Goal: Transaction & Acquisition: Purchase product/service

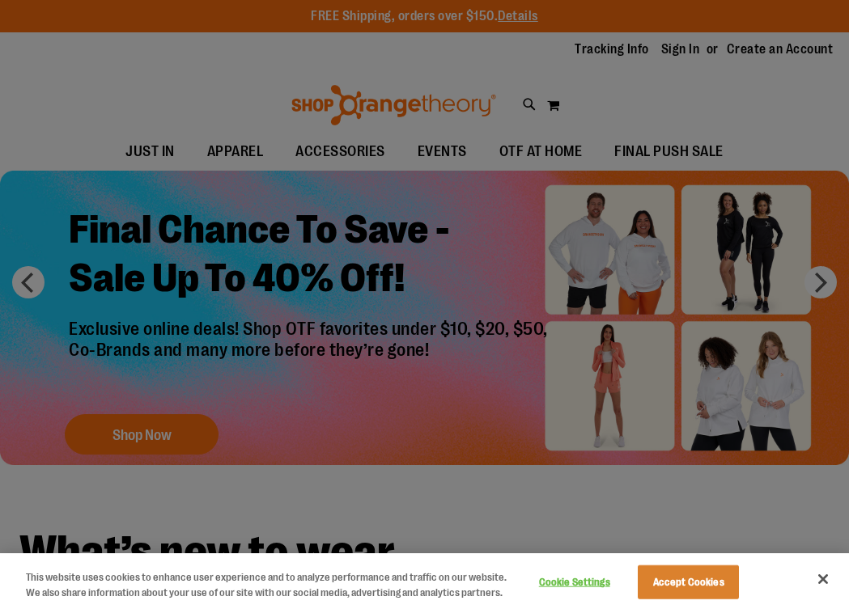
click at [291, 79] on div at bounding box center [424, 304] width 849 height 609
click at [694, 586] on button "Accept Cookies" at bounding box center [688, 583] width 101 height 34
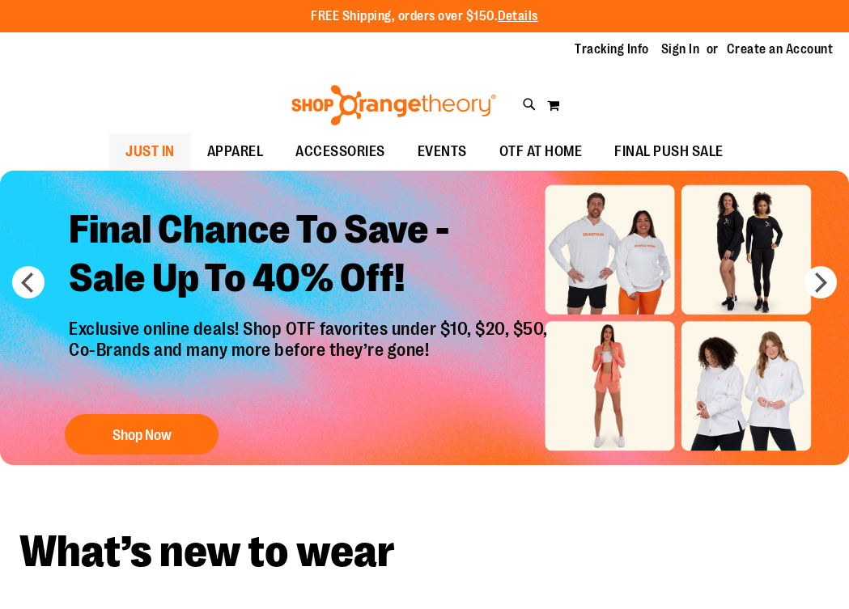
click at [158, 147] on span "JUST IN" at bounding box center [149, 152] width 49 height 36
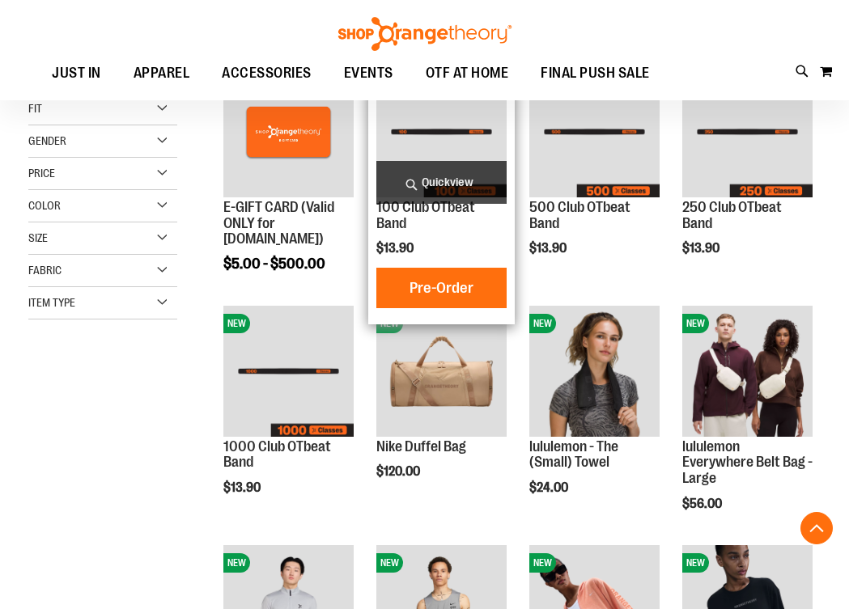
scroll to position [259, 0]
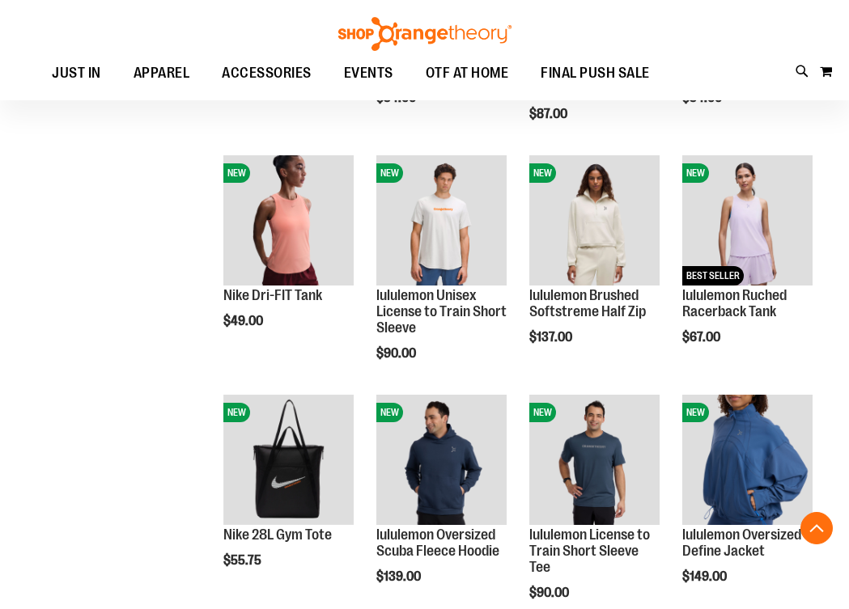
scroll to position [887, 0]
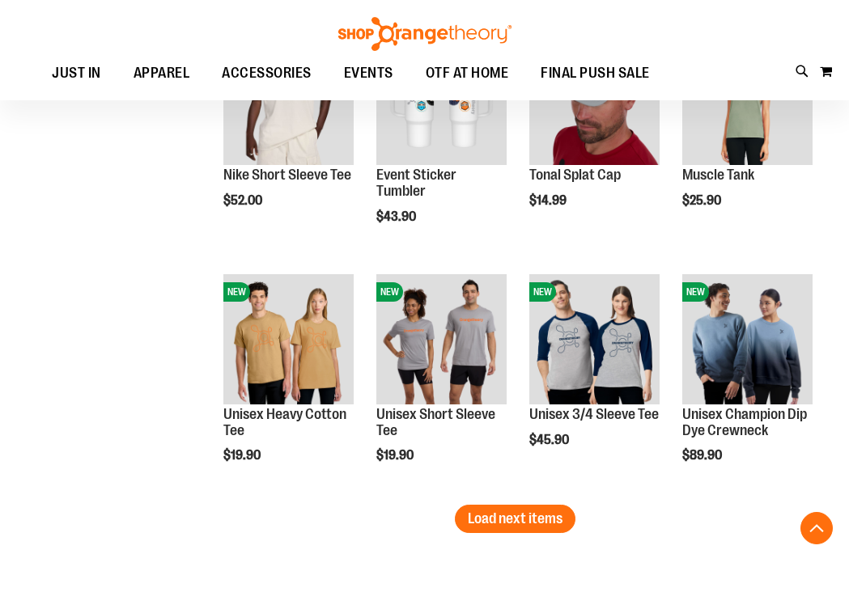
scroll to position [1967, 0]
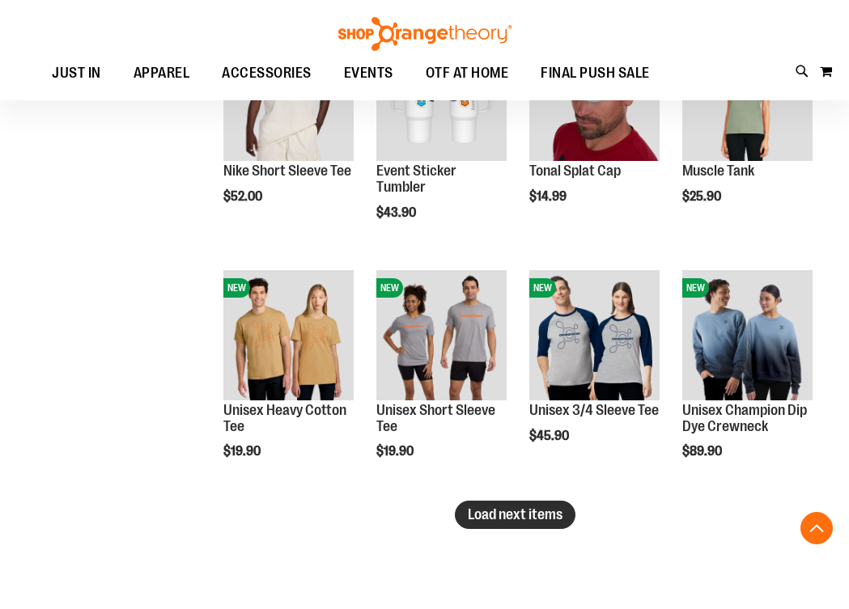
type input "**********"
click at [491, 525] on button "Load next items" at bounding box center [515, 515] width 121 height 28
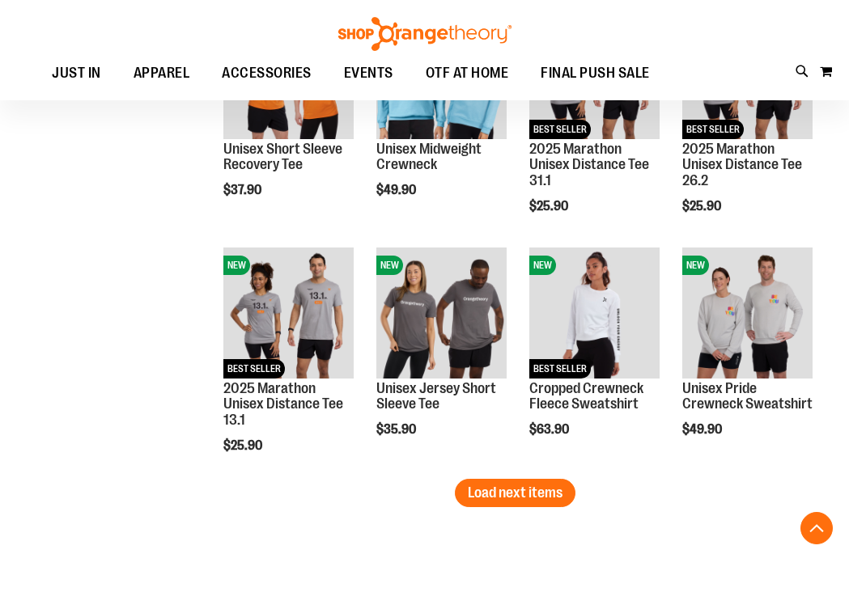
scroll to position [2711, 0]
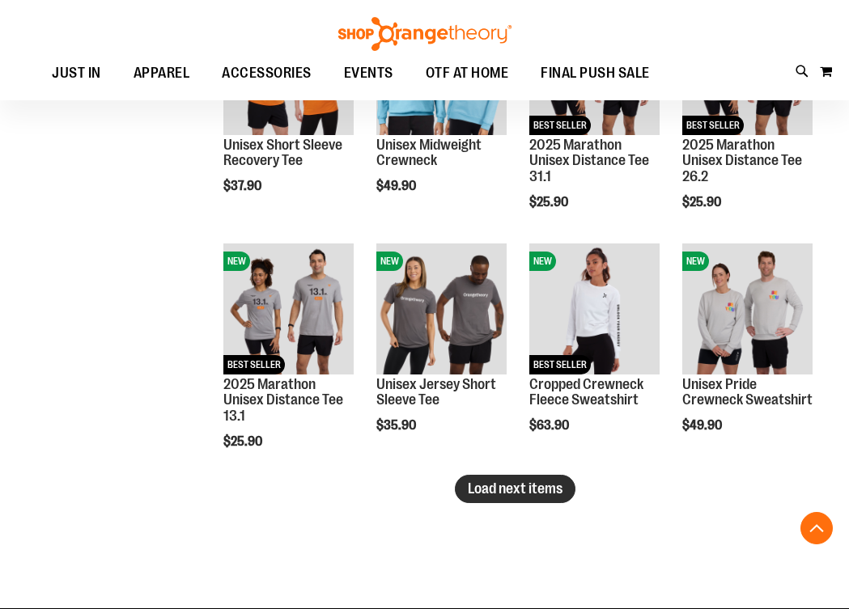
click at [496, 488] on span "Load next items" at bounding box center [515, 489] width 95 height 16
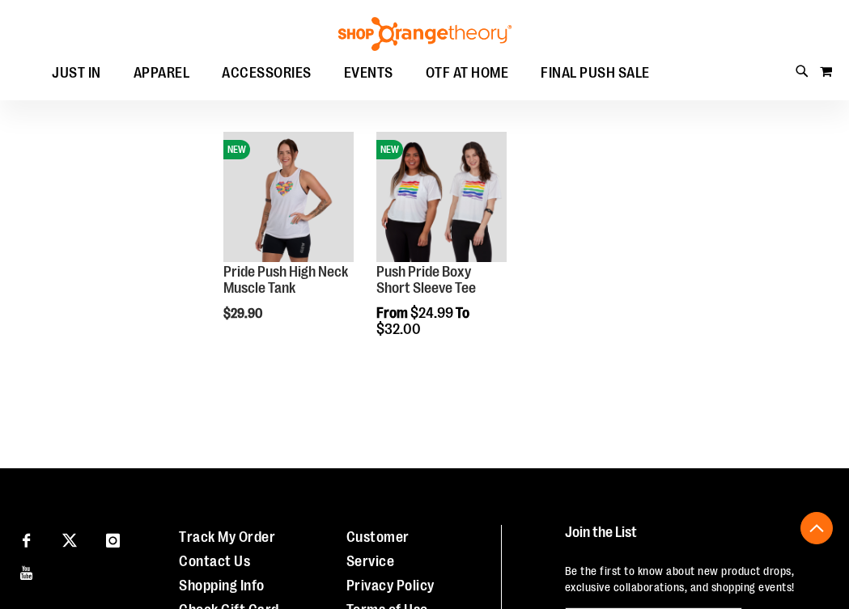
scroll to position [3305, 0]
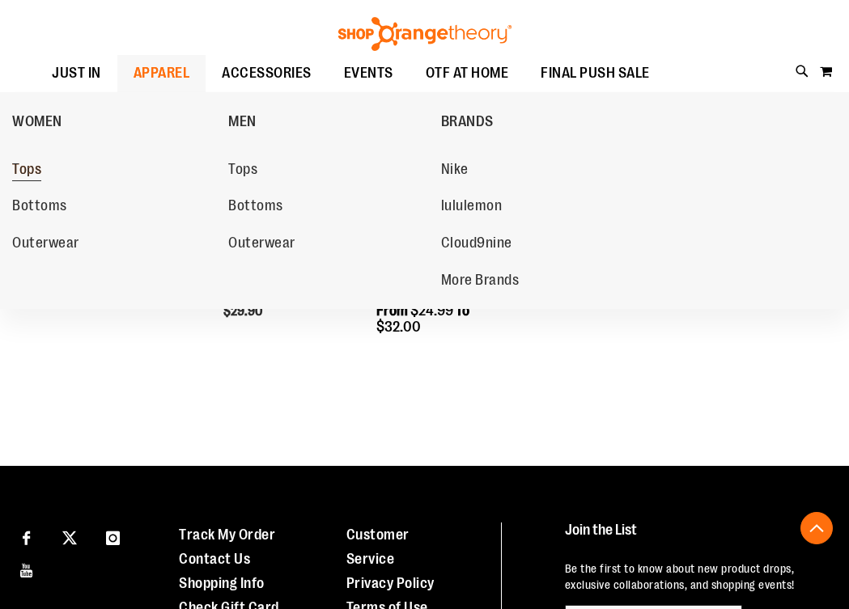
click at [33, 168] on span "Tops" at bounding box center [26, 171] width 29 height 20
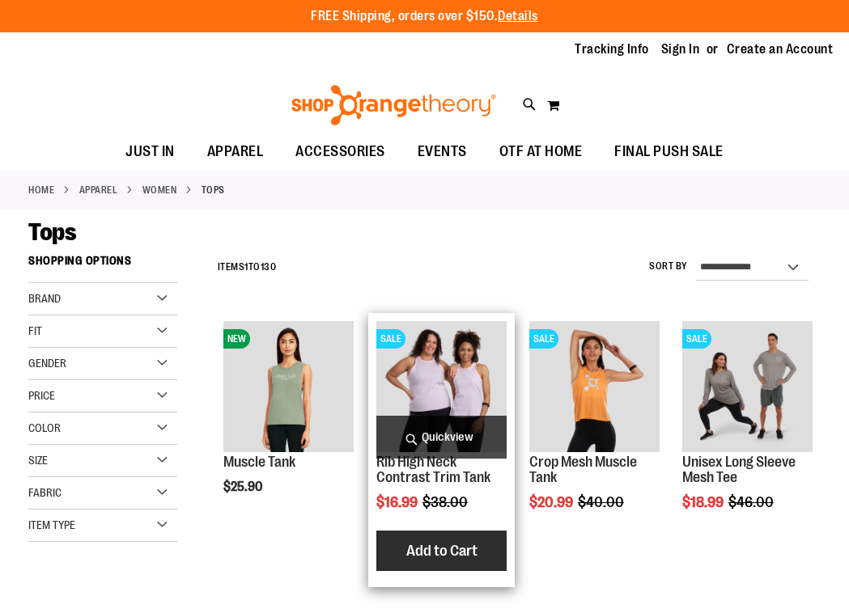
type input "**********"
click at [425, 559] on span "Add to Cart" at bounding box center [441, 551] width 71 height 18
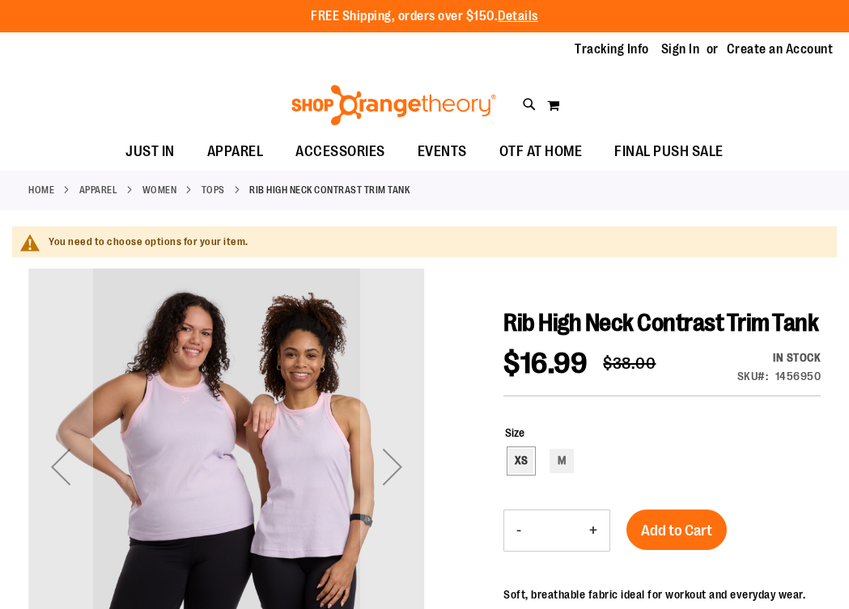
type input "**********"
click at [526, 459] on div "XS" at bounding box center [521, 461] width 24 height 24
type input "***"
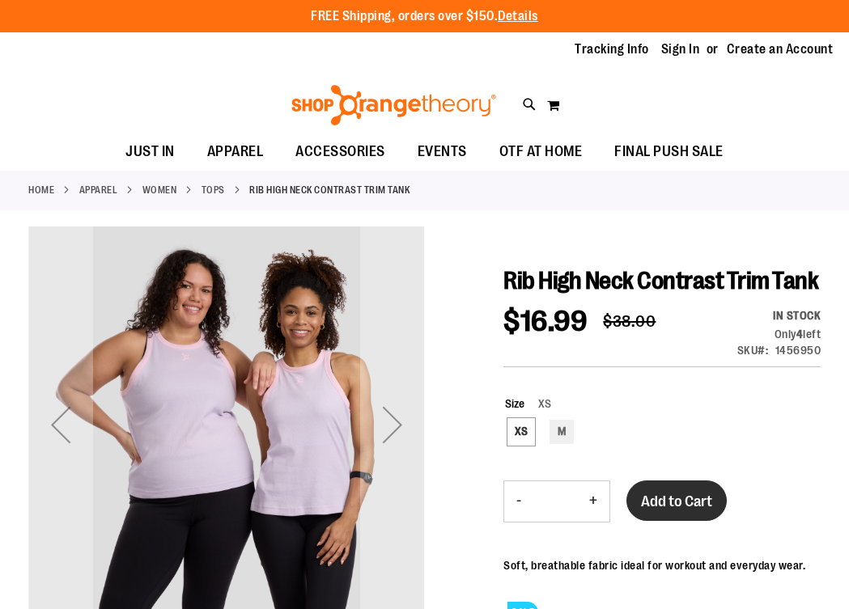
click at [698, 511] on button "Add to Cart" at bounding box center [676, 501] width 100 height 40
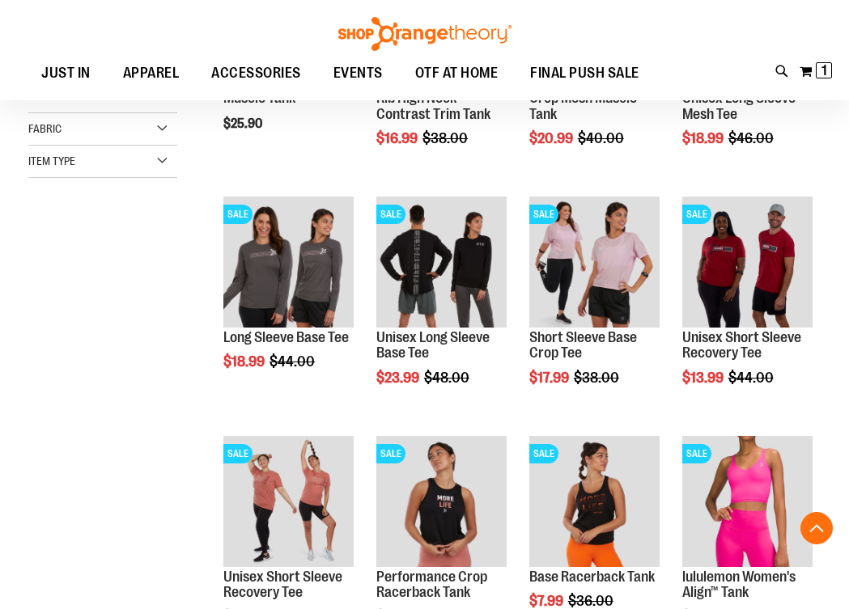
scroll to position [369, 0]
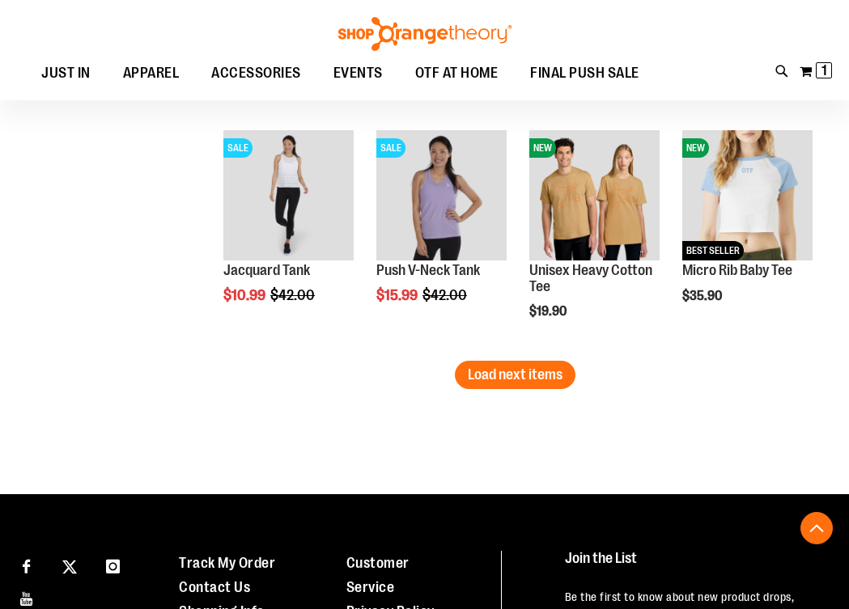
scroll to position [2115, 0]
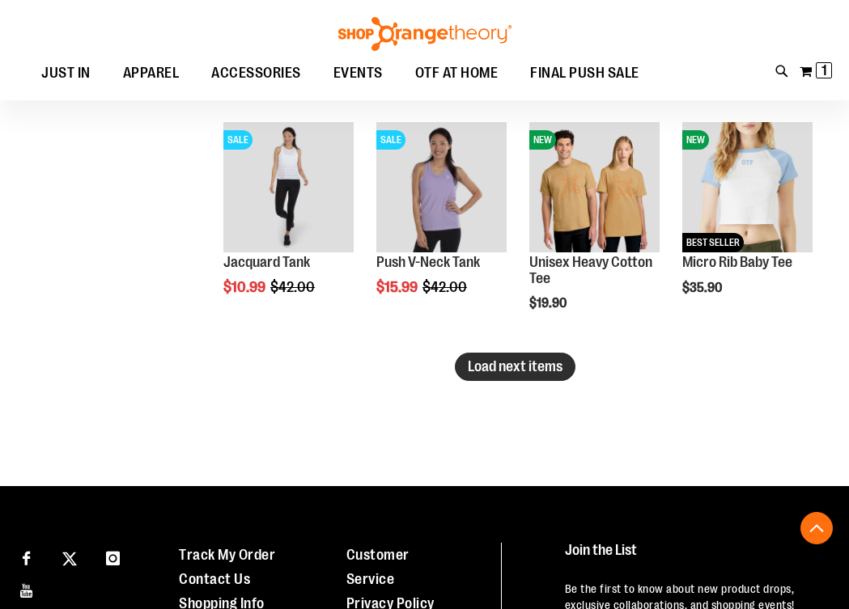
type input "**********"
click at [539, 366] on span "Load next items" at bounding box center [515, 367] width 95 height 16
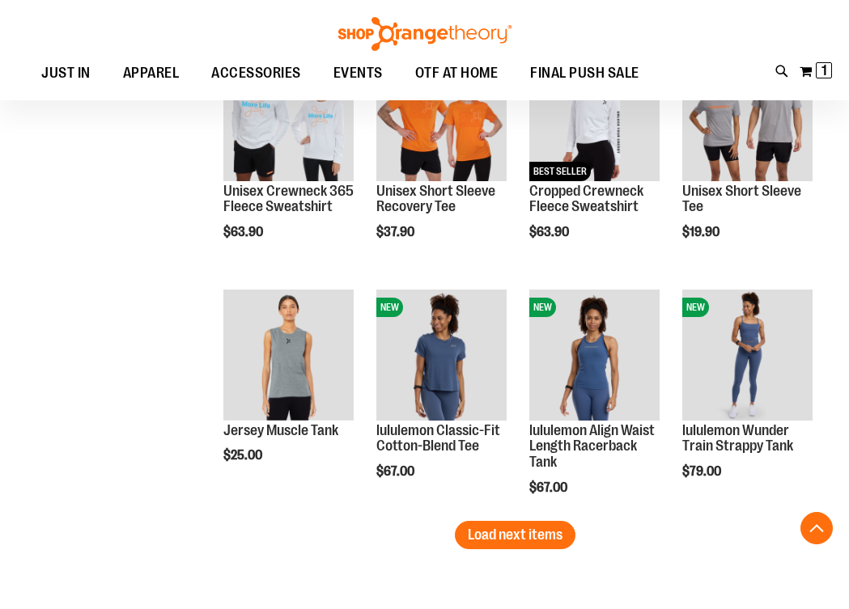
scroll to position [2667, 0]
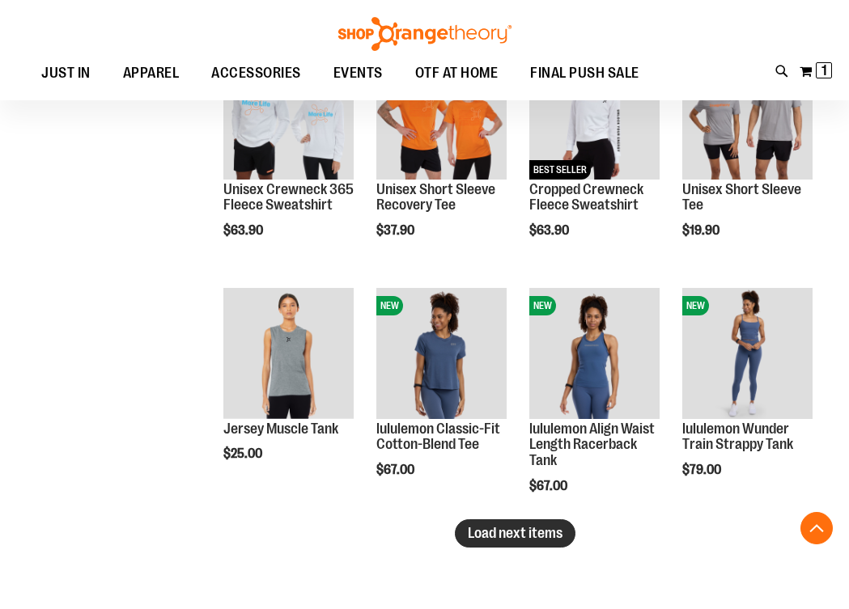
click at [553, 535] on span "Load next items" at bounding box center [515, 533] width 95 height 16
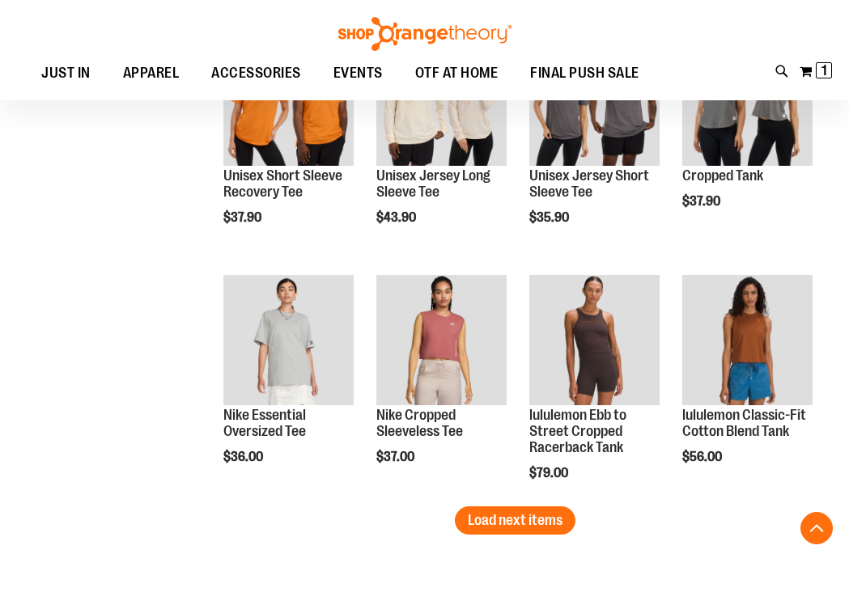
scroll to position [3399, 0]
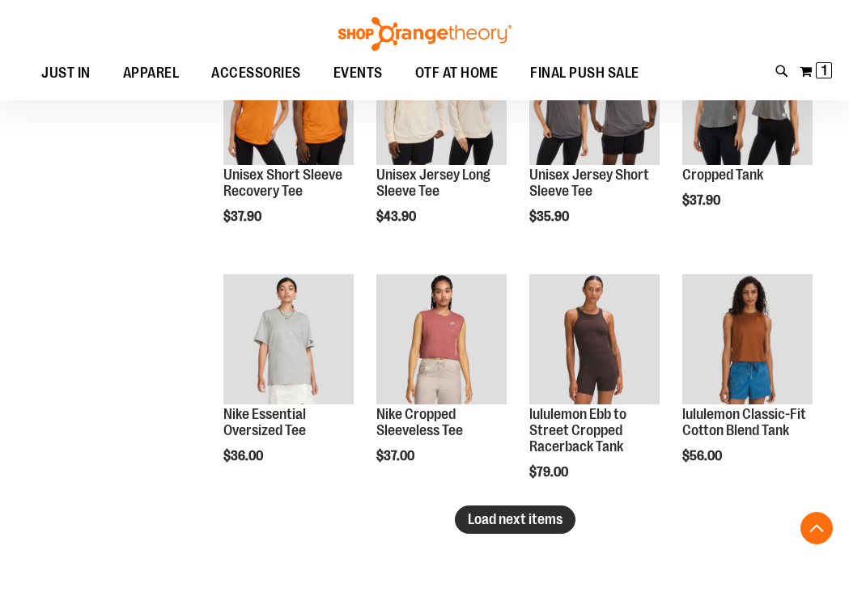
click at [555, 524] on span "Load next items" at bounding box center [515, 520] width 95 height 16
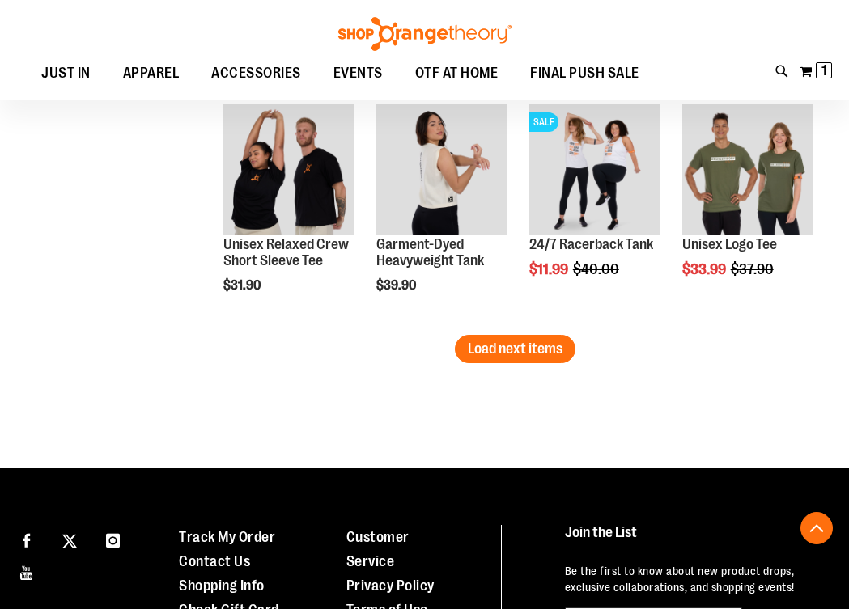
scroll to position [4295, 0]
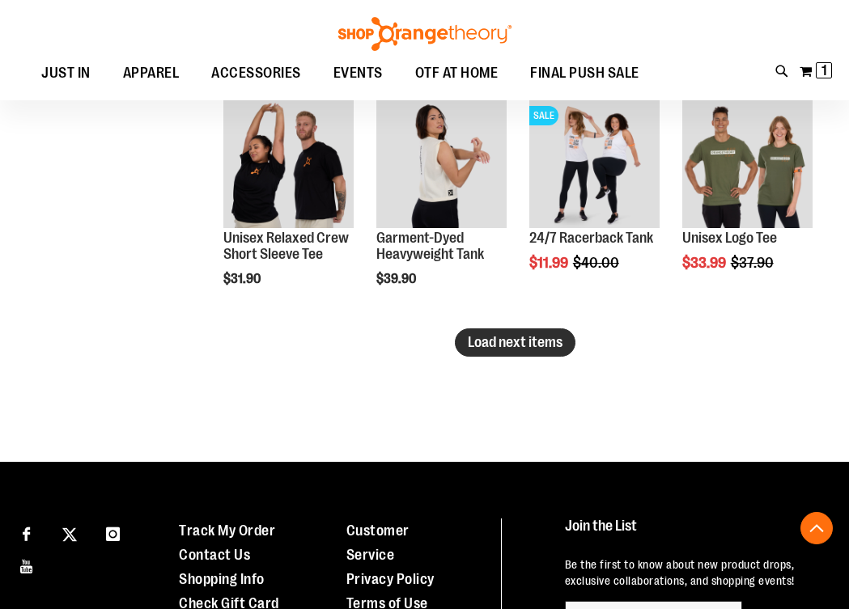
click at [503, 343] on span "Load next items" at bounding box center [515, 342] width 95 height 16
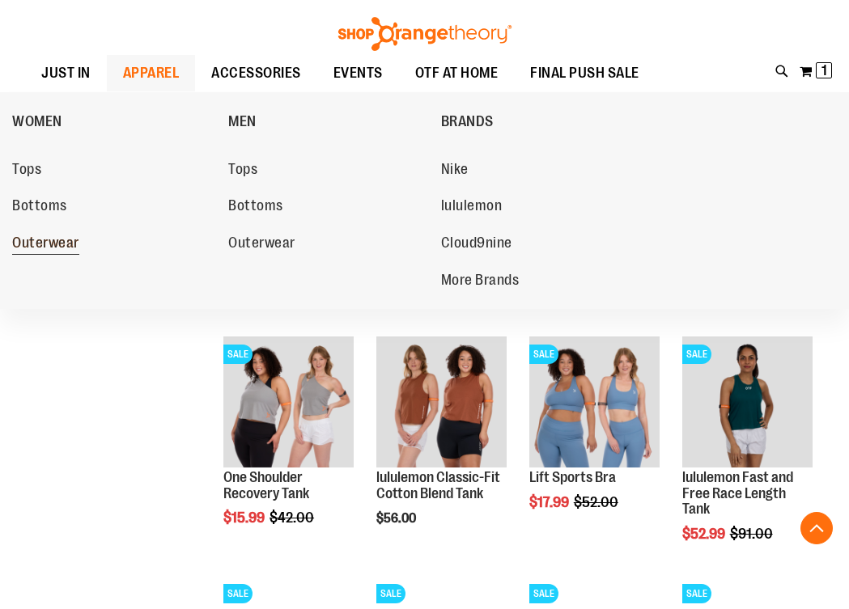
click at [40, 248] on span "Outerwear" at bounding box center [45, 245] width 67 height 20
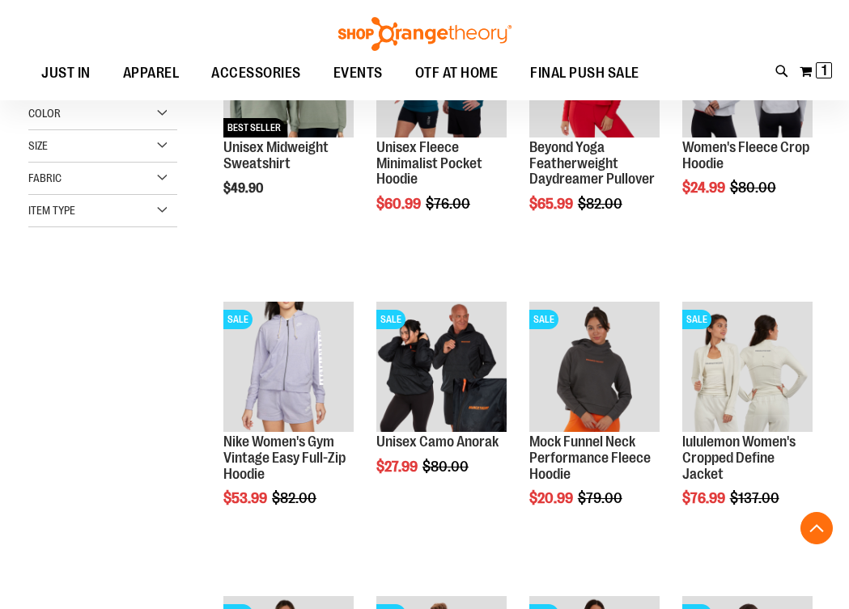
scroll to position [316, 0]
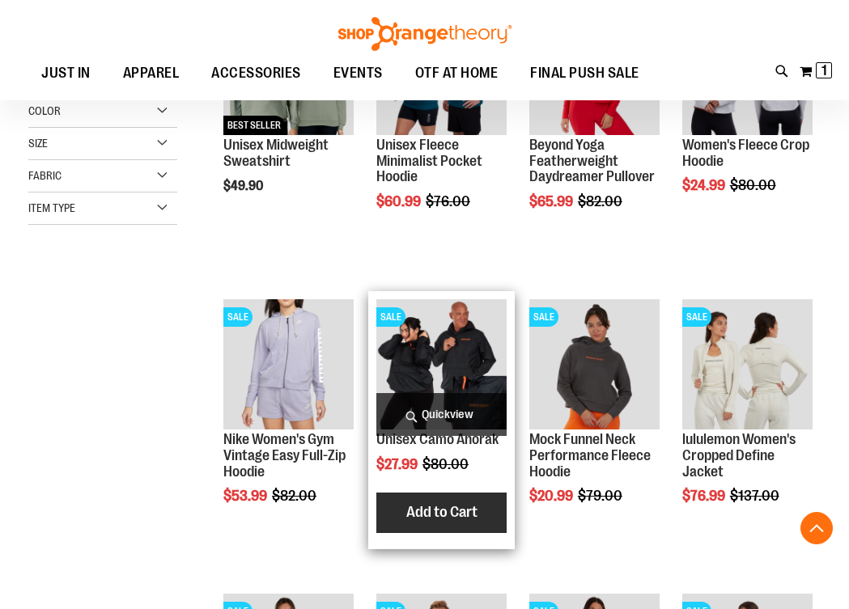
type input "**********"
click at [418, 524] on button "Add to Cart" at bounding box center [442, 513] width 178 height 40
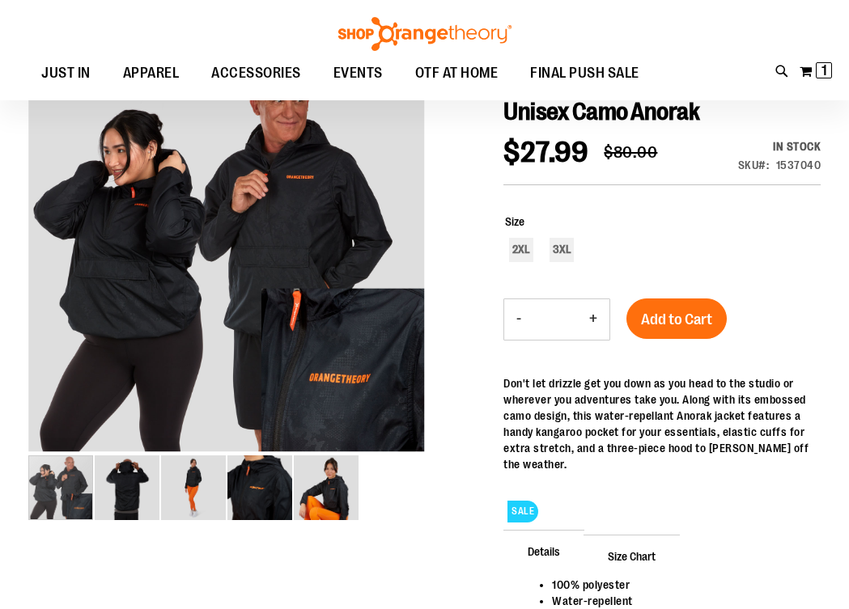
scroll to position [212, 0]
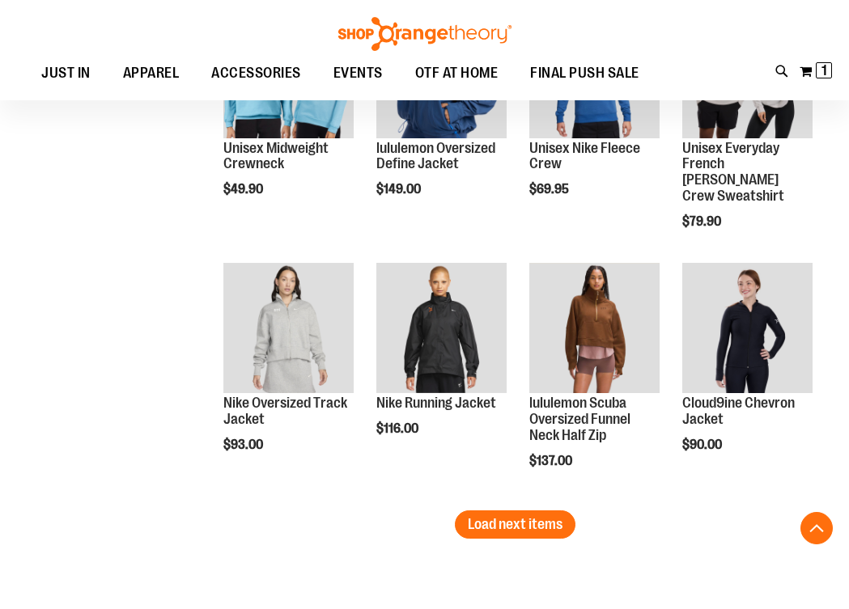
scroll to position [1934, 0]
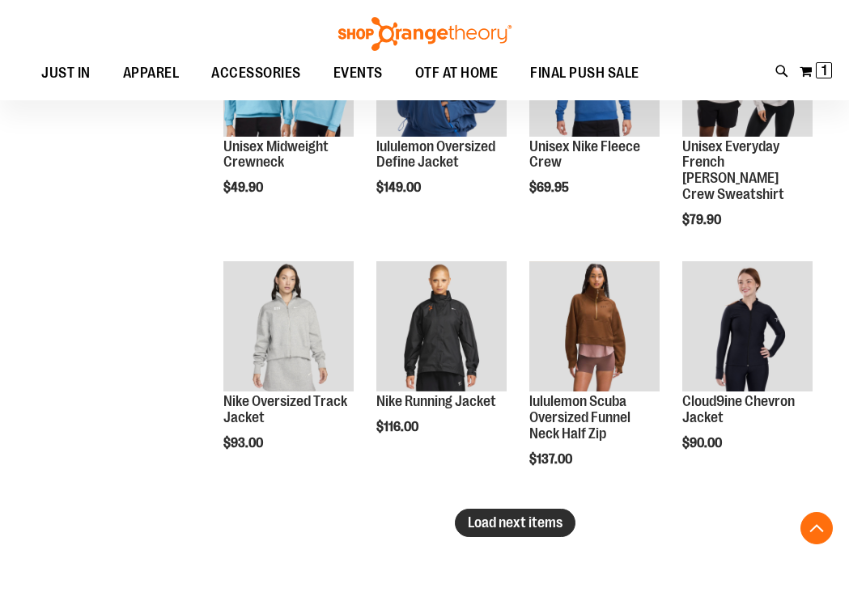
type input "**********"
click at [525, 521] on span "Load next items" at bounding box center [515, 523] width 95 height 16
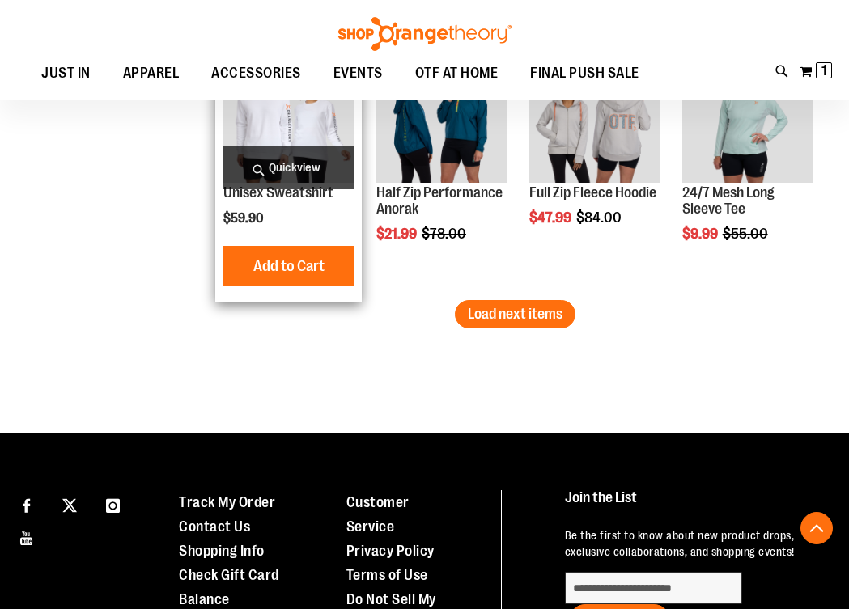
scroll to position [2969, 0]
